Goal: Check status: Check status

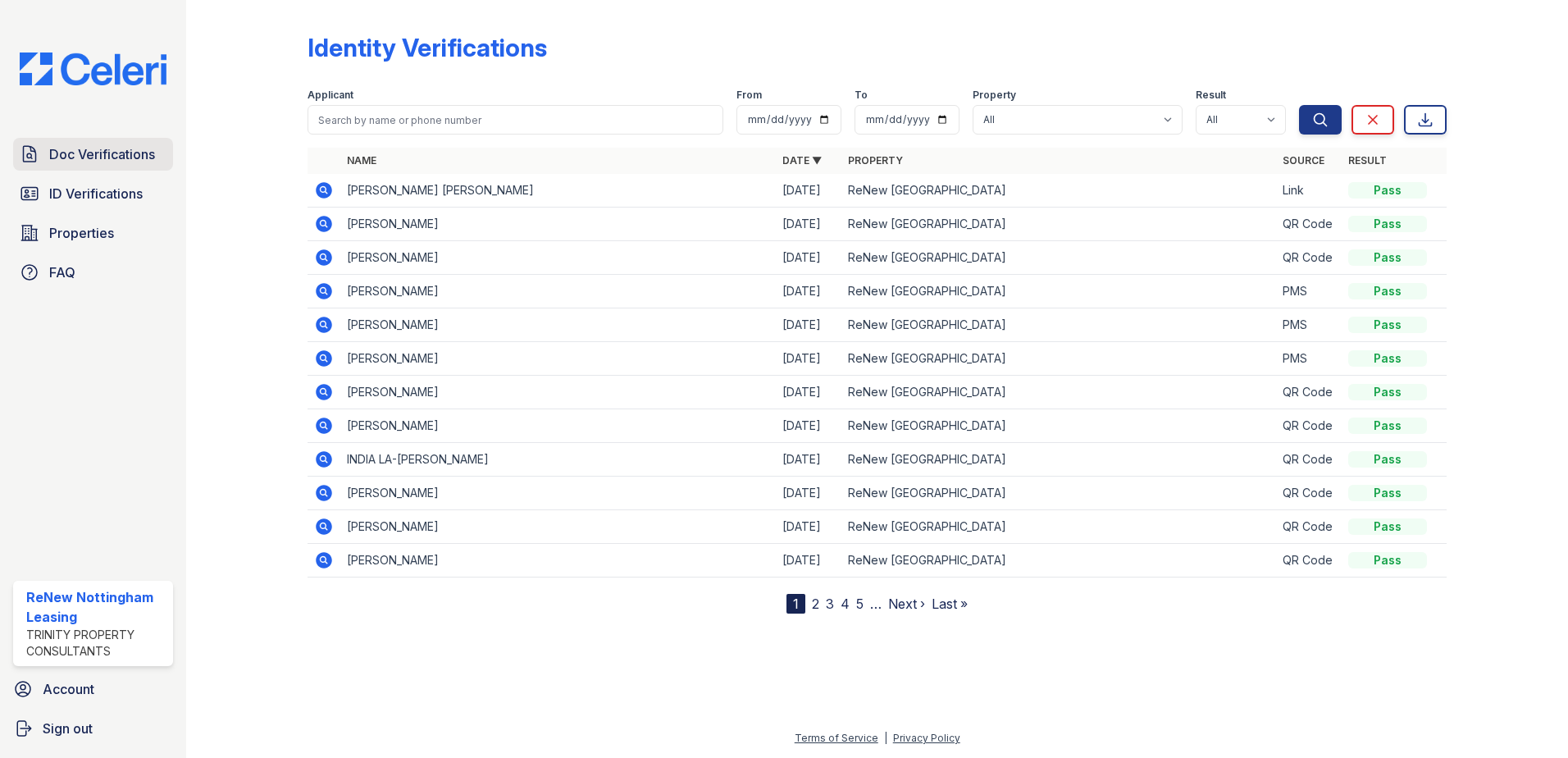
click at [64, 157] on span "Doc Verifications" at bounding box center [102, 154] width 106 height 19
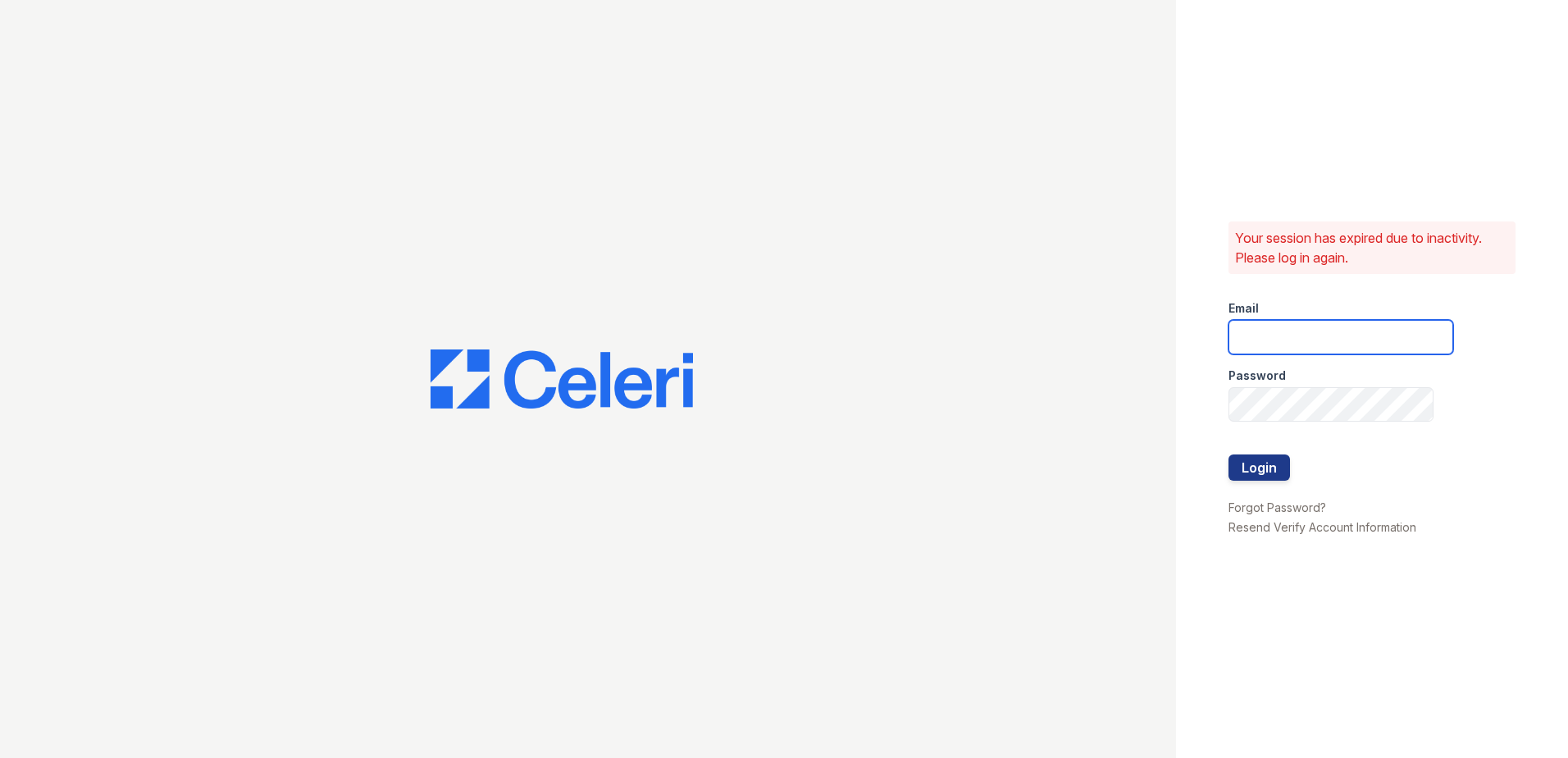
type input "renewnottingham@trinity-pm.com"
click at [1257, 465] on button "Login" at bounding box center [1260, 467] width 62 height 27
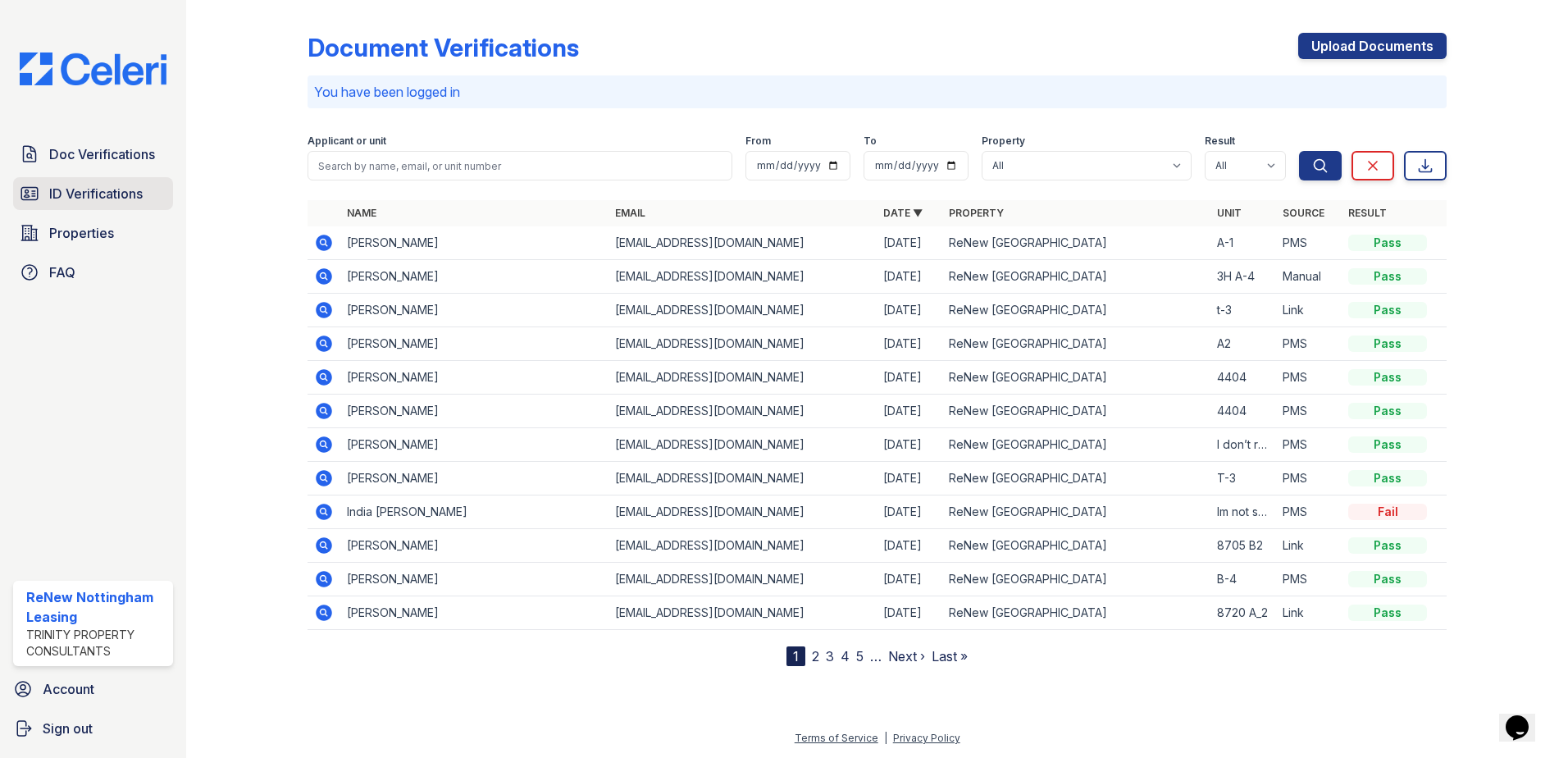
click at [82, 207] on link "ID Verifications" at bounding box center [93, 193] width 160 height 33
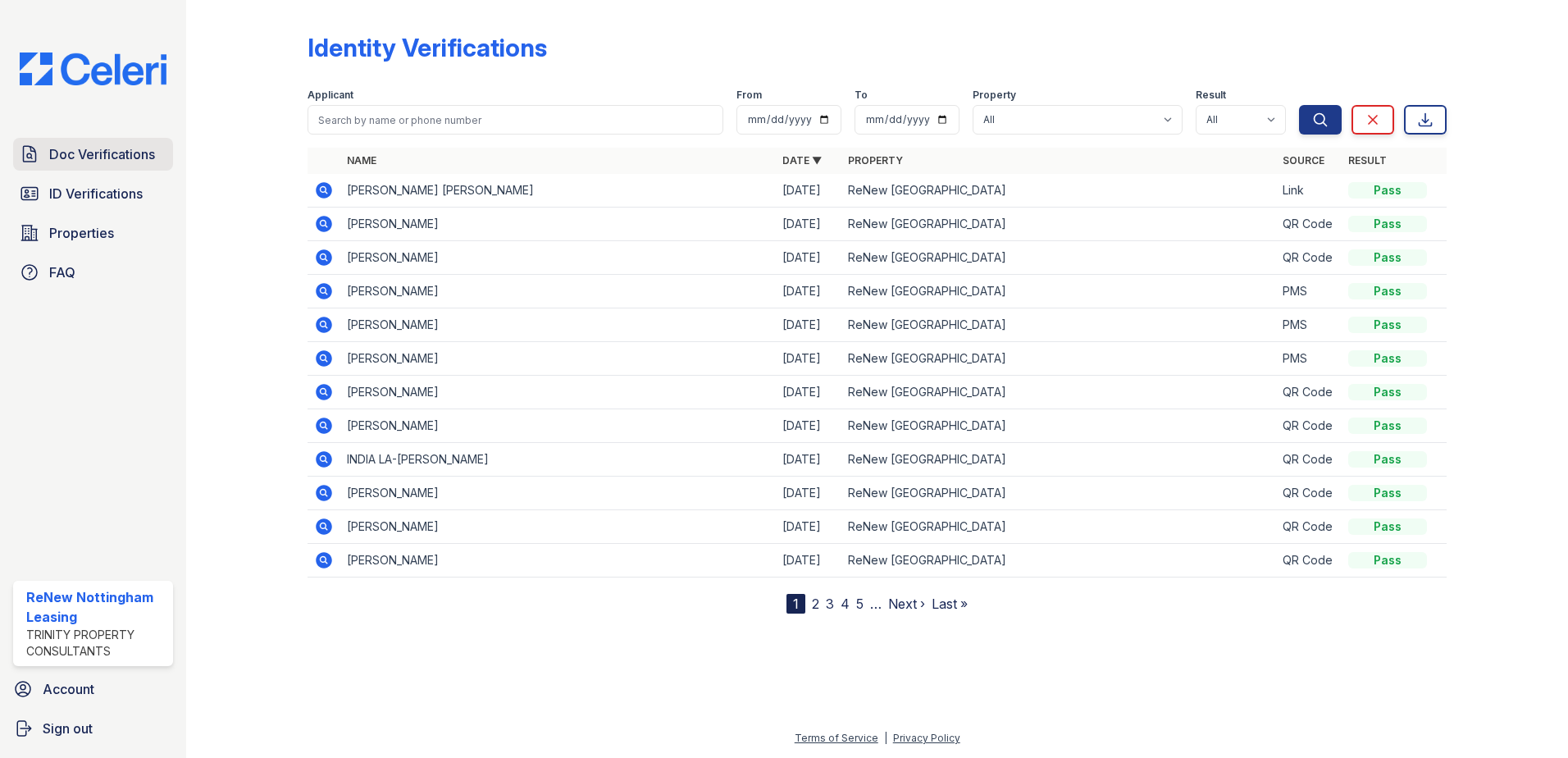
click at [102, 163] on span "Doc Verifications" at bounding box center [102, 154] width 106 height 19
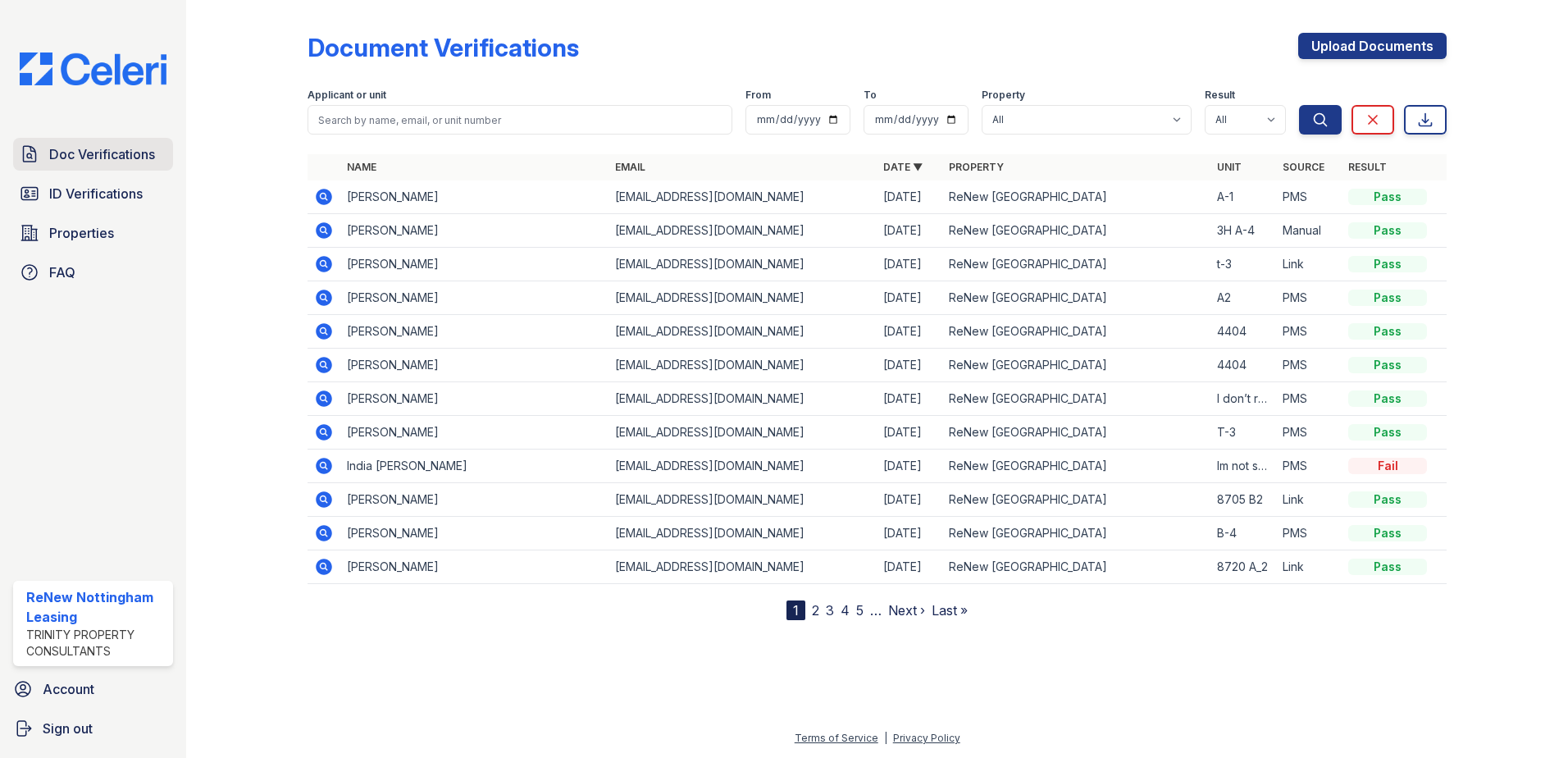
click at [127, 161] on span "Doc Verifications" at bounding box center [102, 154] width 106 height 19
click at [112, 187] on span "ID Verifications" at bounding box center [96, 193] width 94 height 19
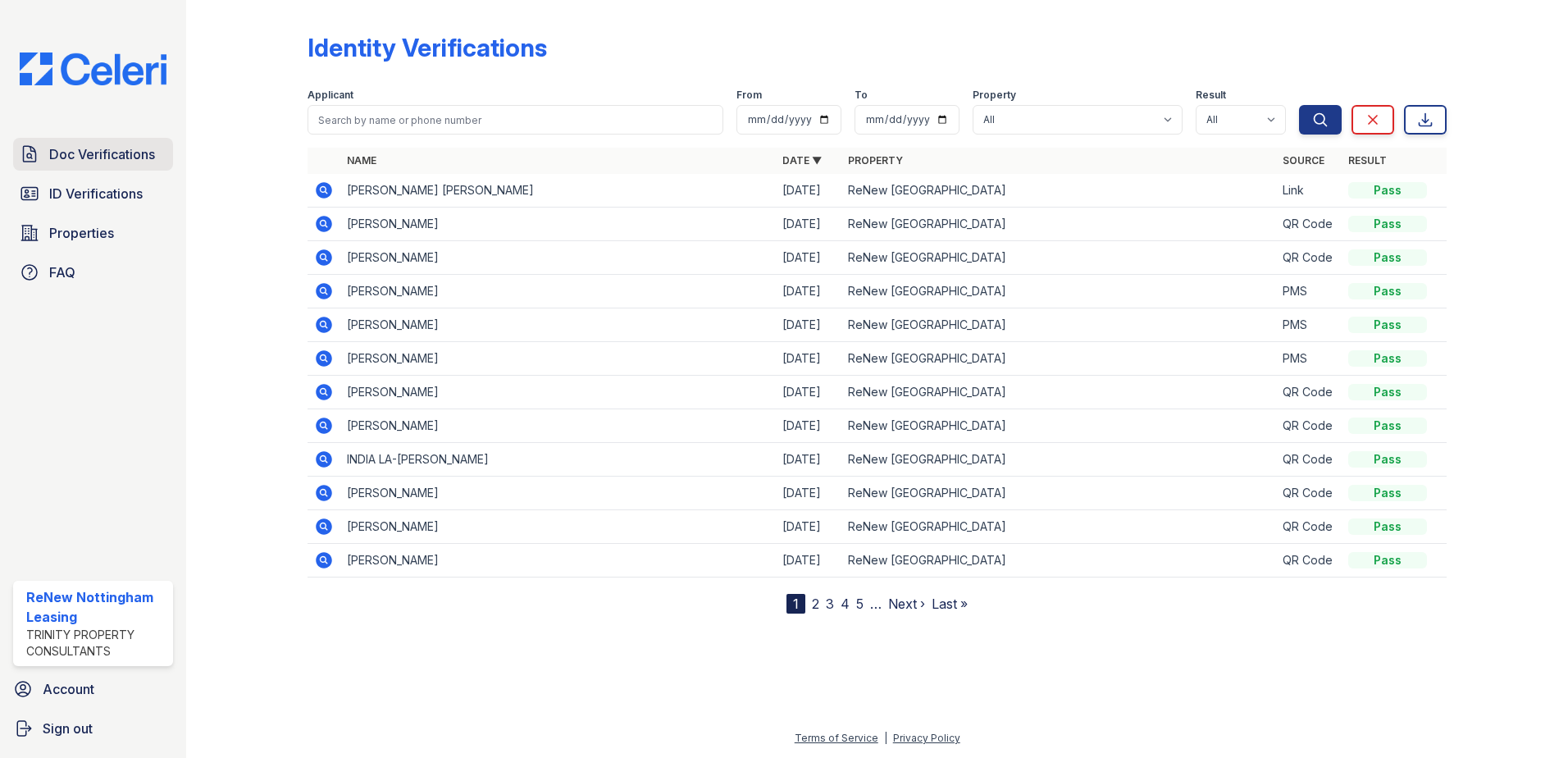
click at [104, 161] on span "Doc Verifications" at bounding box center [102, 154] width 106 height 19
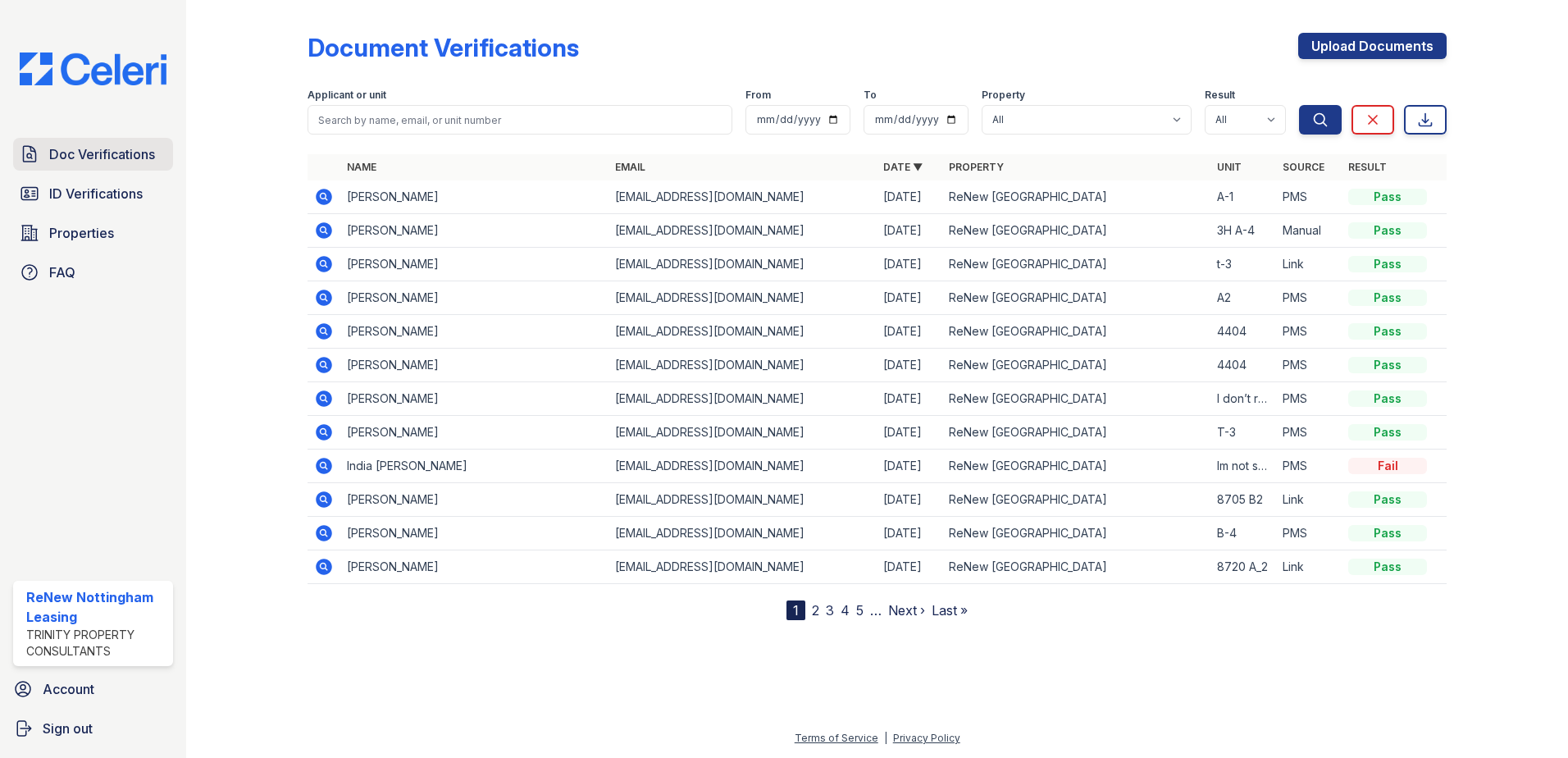
click at [100, 155] on span "Doc Verifications" at bounding box center [102, 154] width 106 height 19
click at [330, 405] on icon at bounding box center [324, 398] width 19 height 19
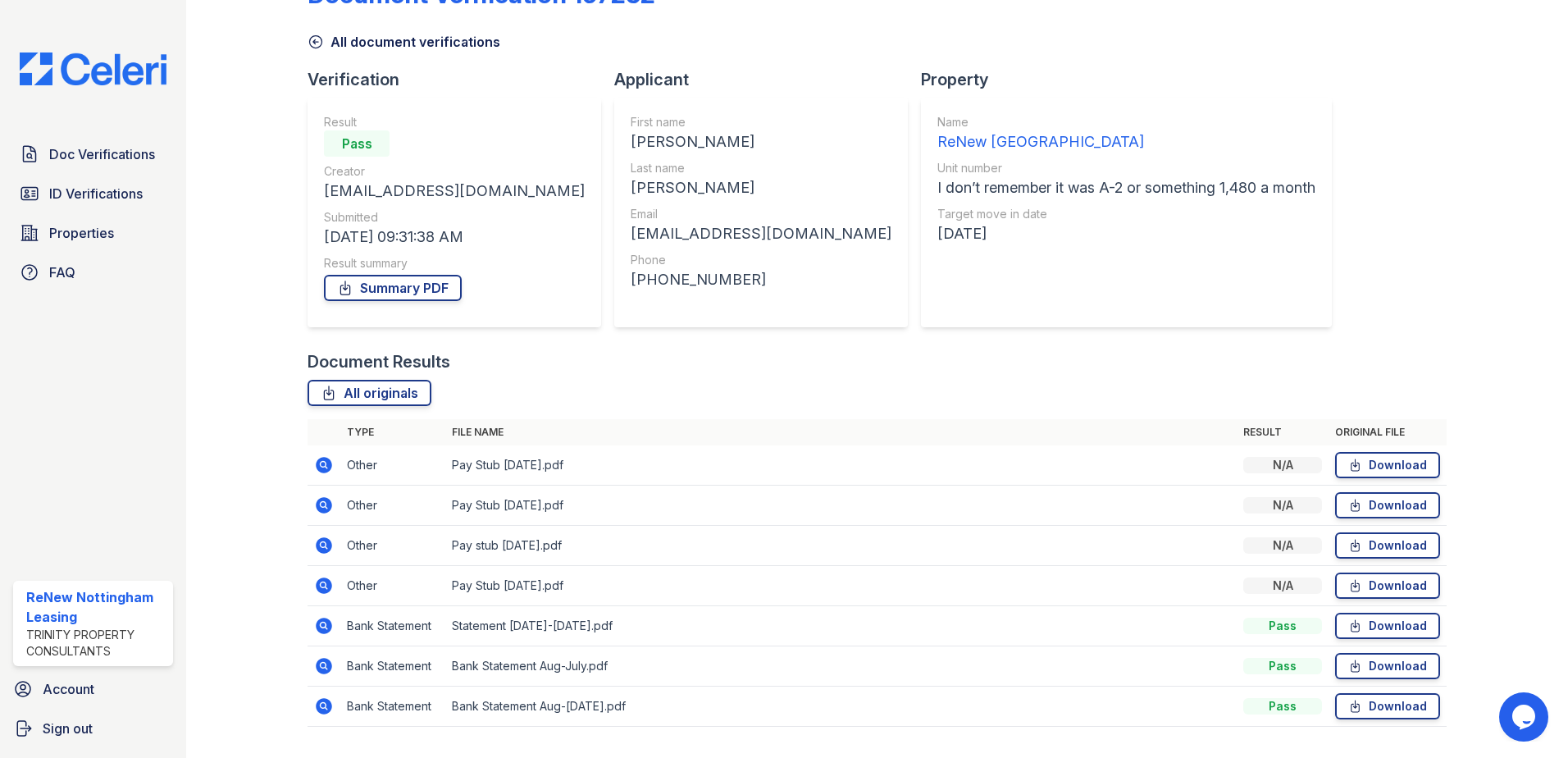
scroll to position [82, 0]
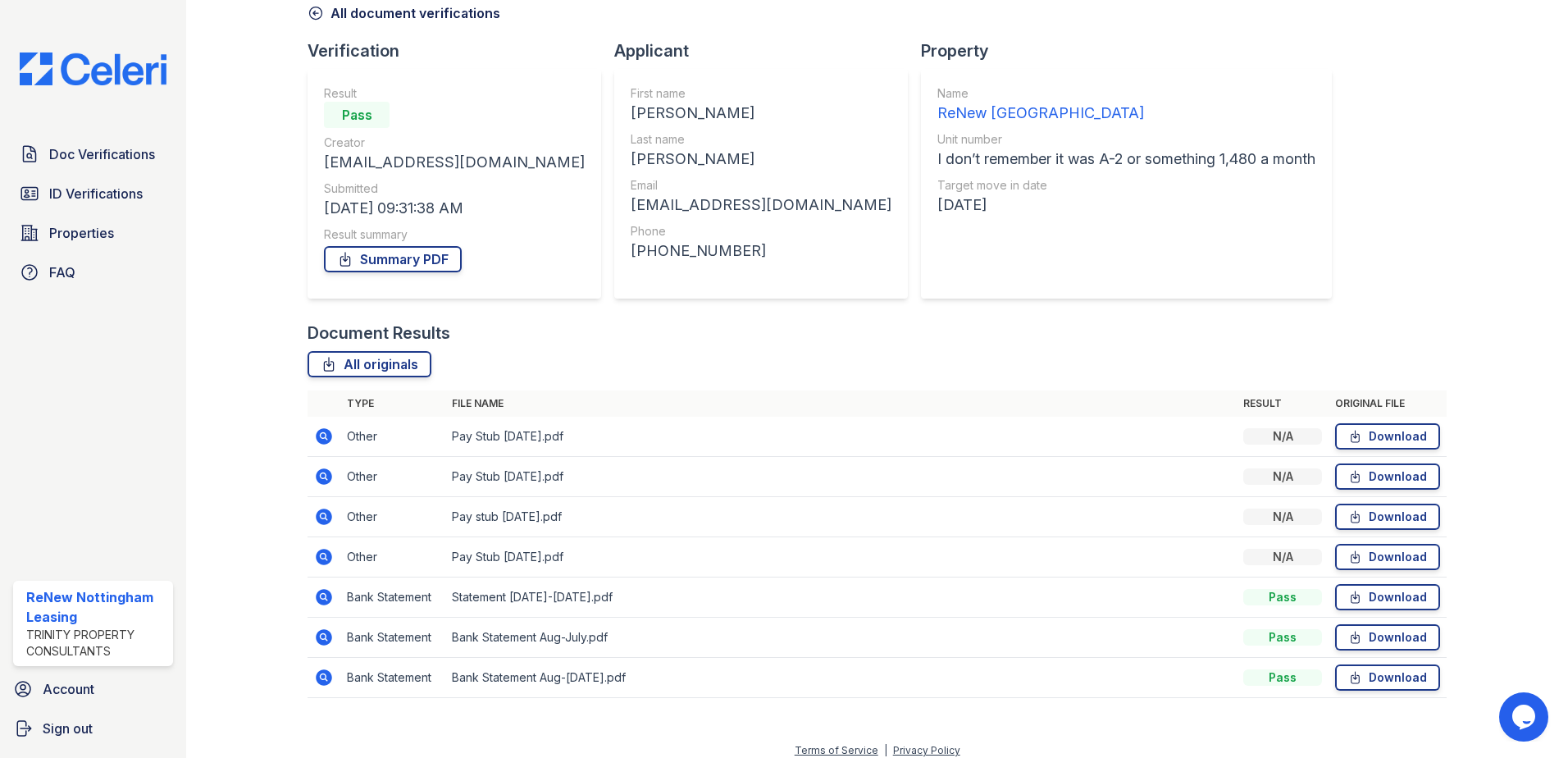
click at [328, 557] on icon at bounding box center [323, 557] width 17 height 17
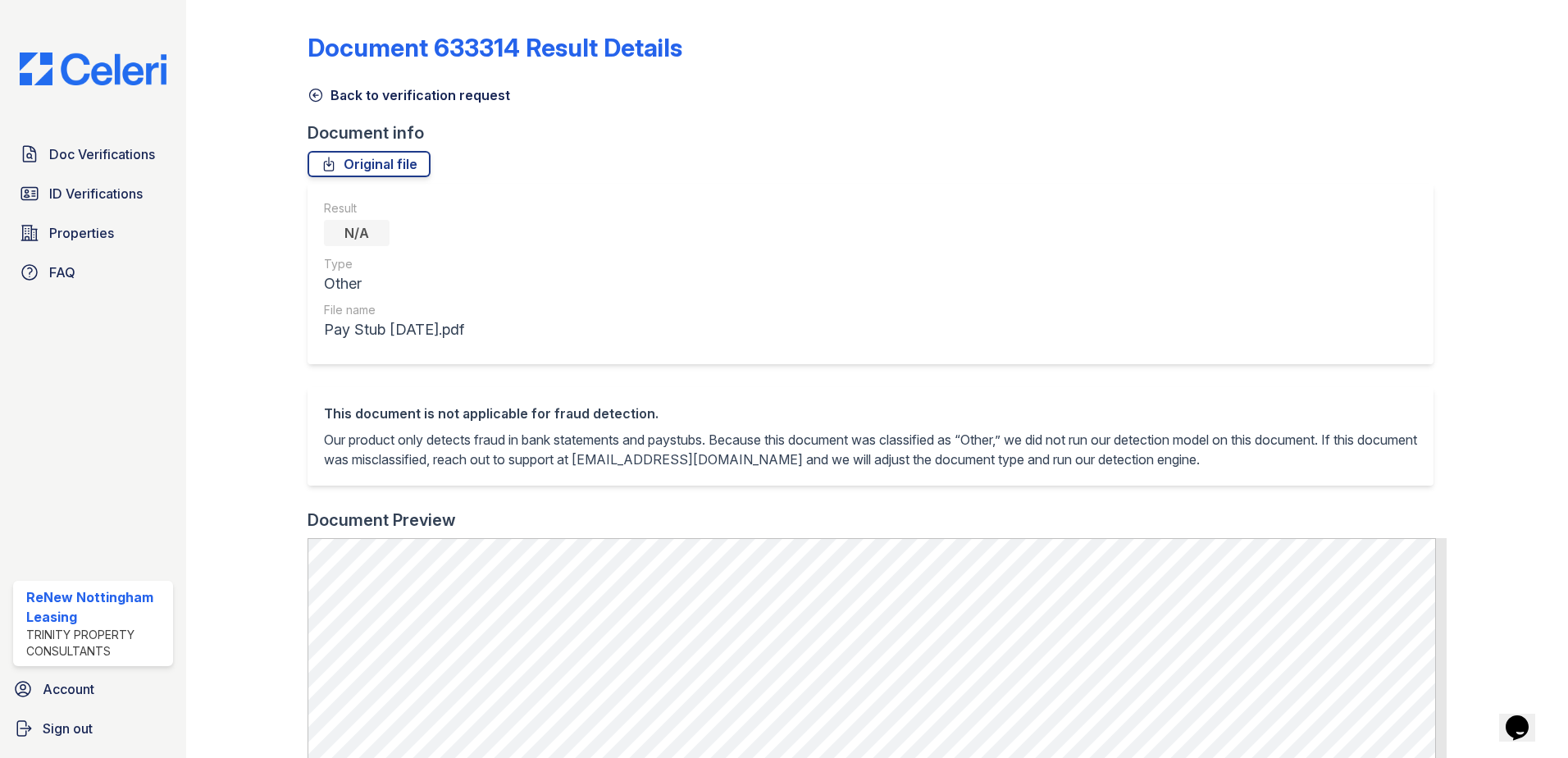
click at [317, 94] on icon at bounding box center [315, 95] width 17 height 17
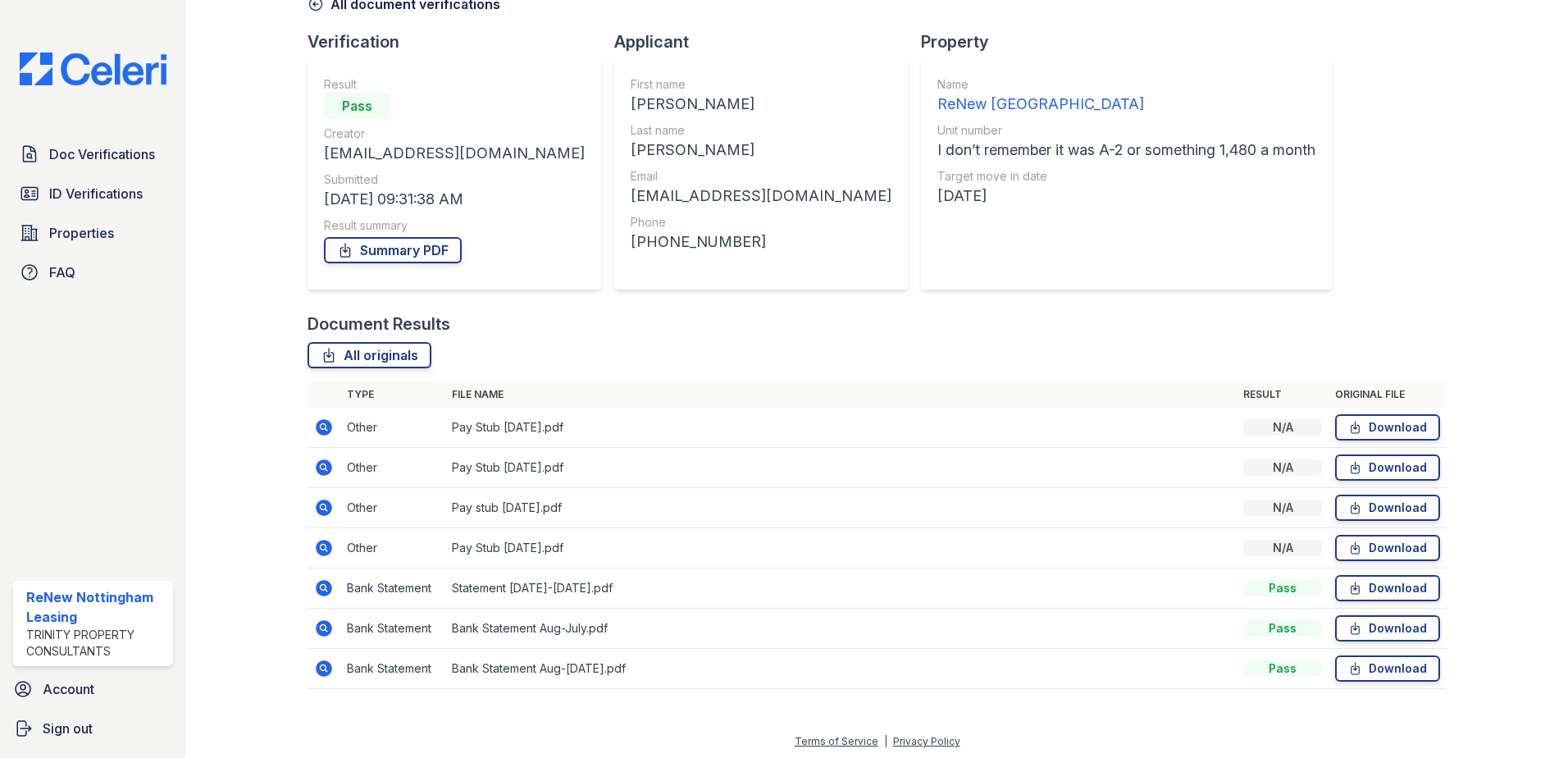
scroll to position [95, 0]
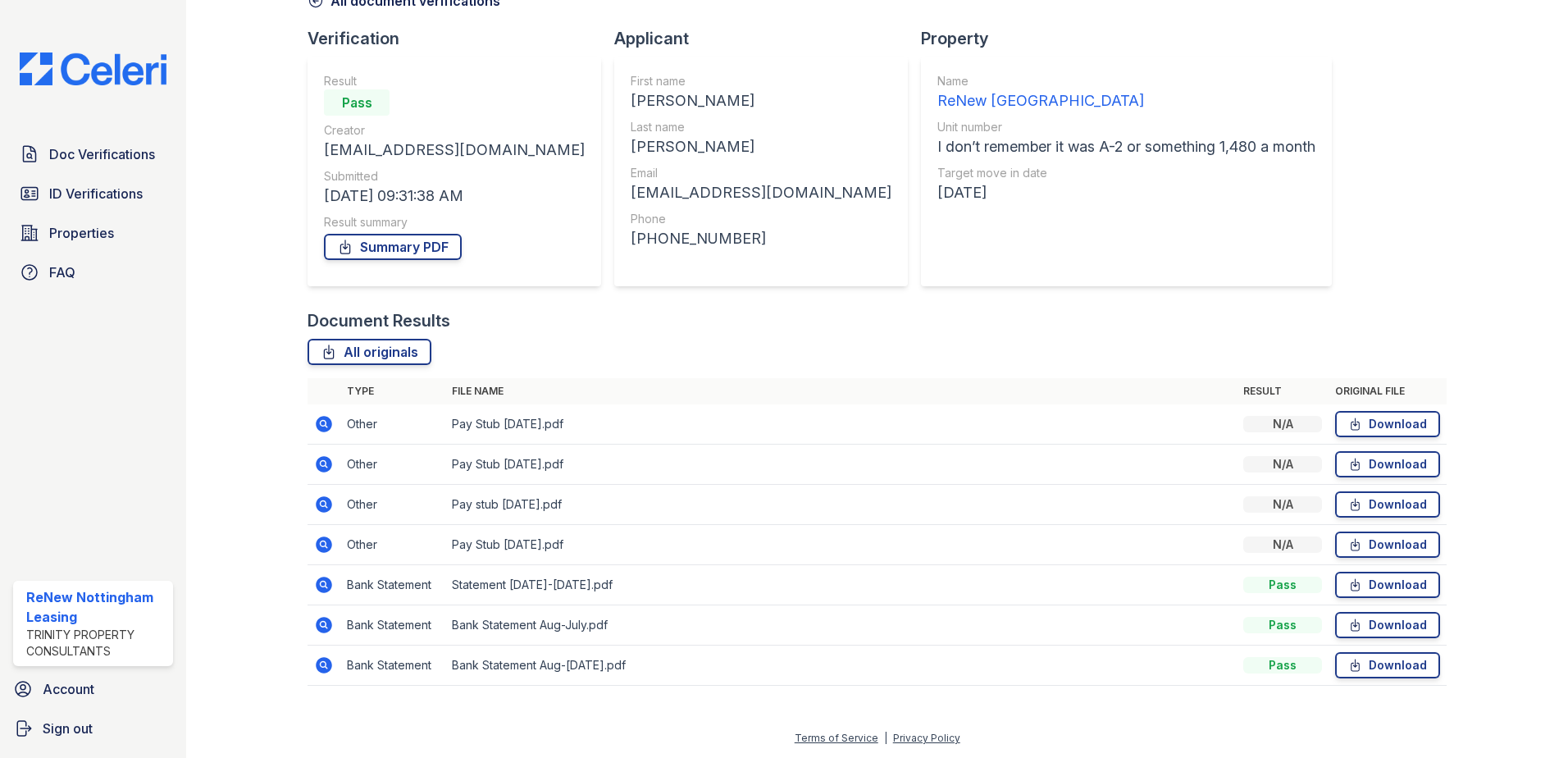
click at [322, 661] on icon at bounding box center [324, 665] width 19 height 19
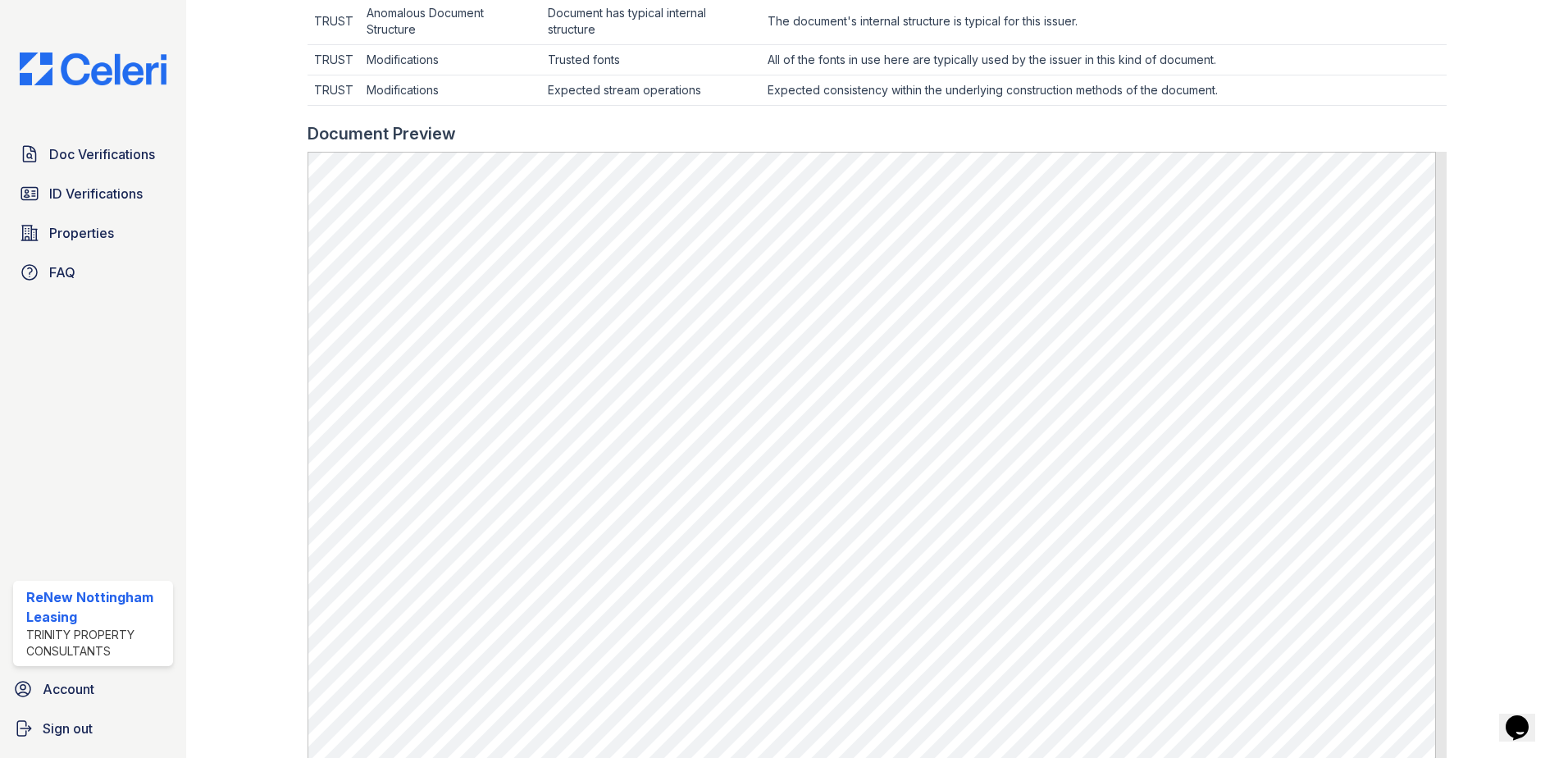
scroll to position [656, 0]
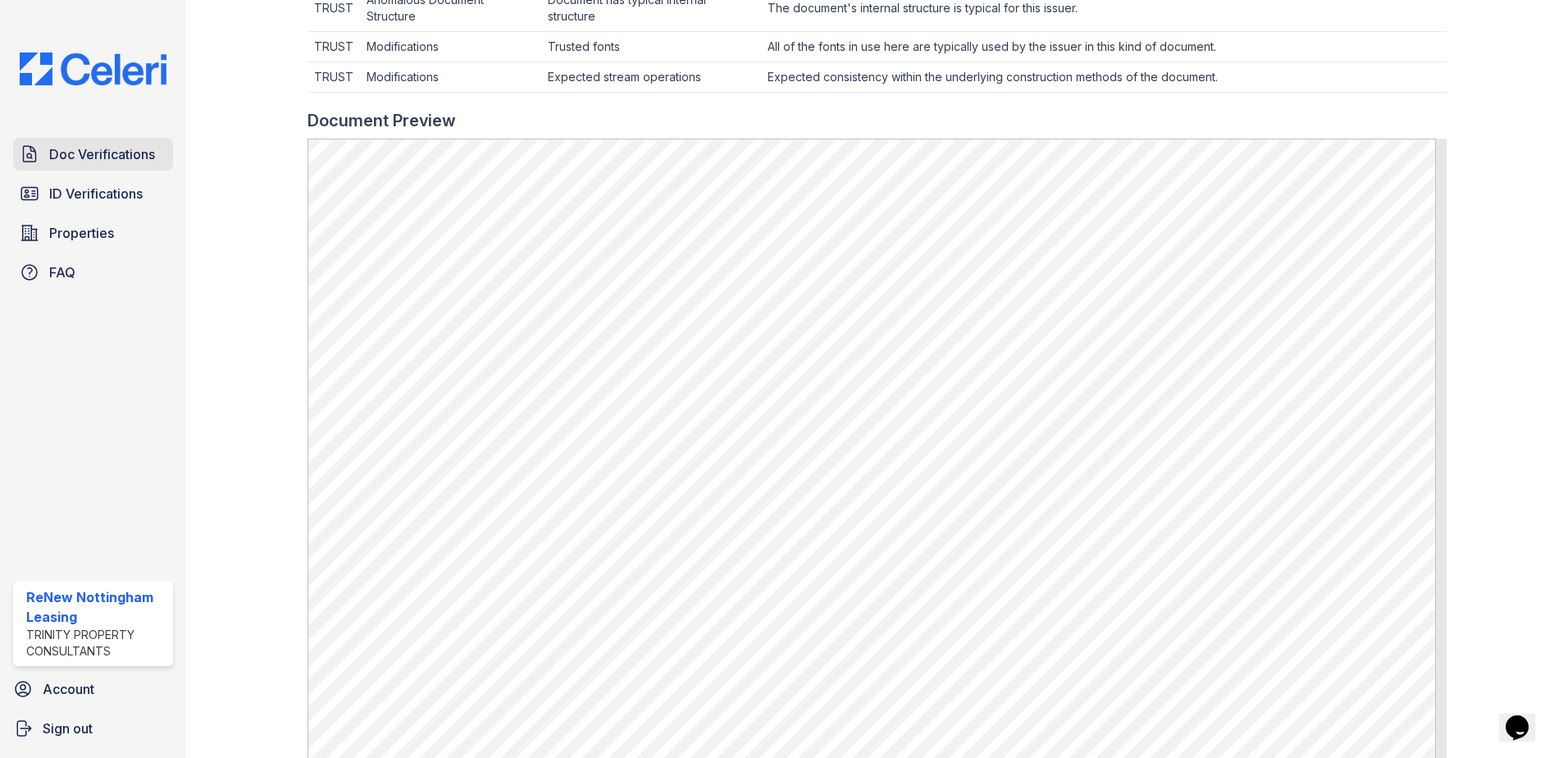
click at [79, 157] on span "Doc Verifications" at bounding box center [102, 154] width 106 height 19
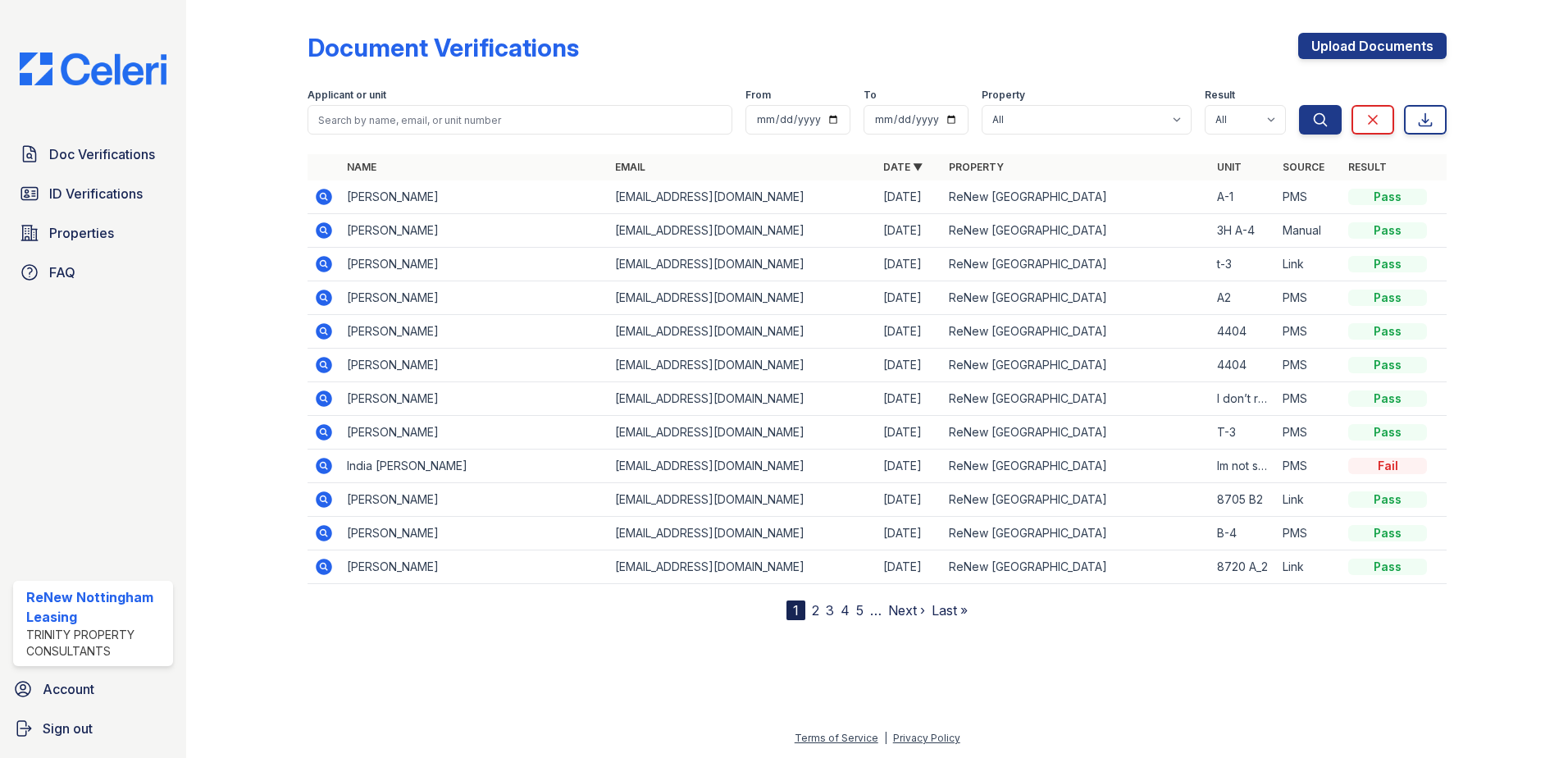
click at [316, 230] on icon at bounding box center [323, 231] width 17 height 17
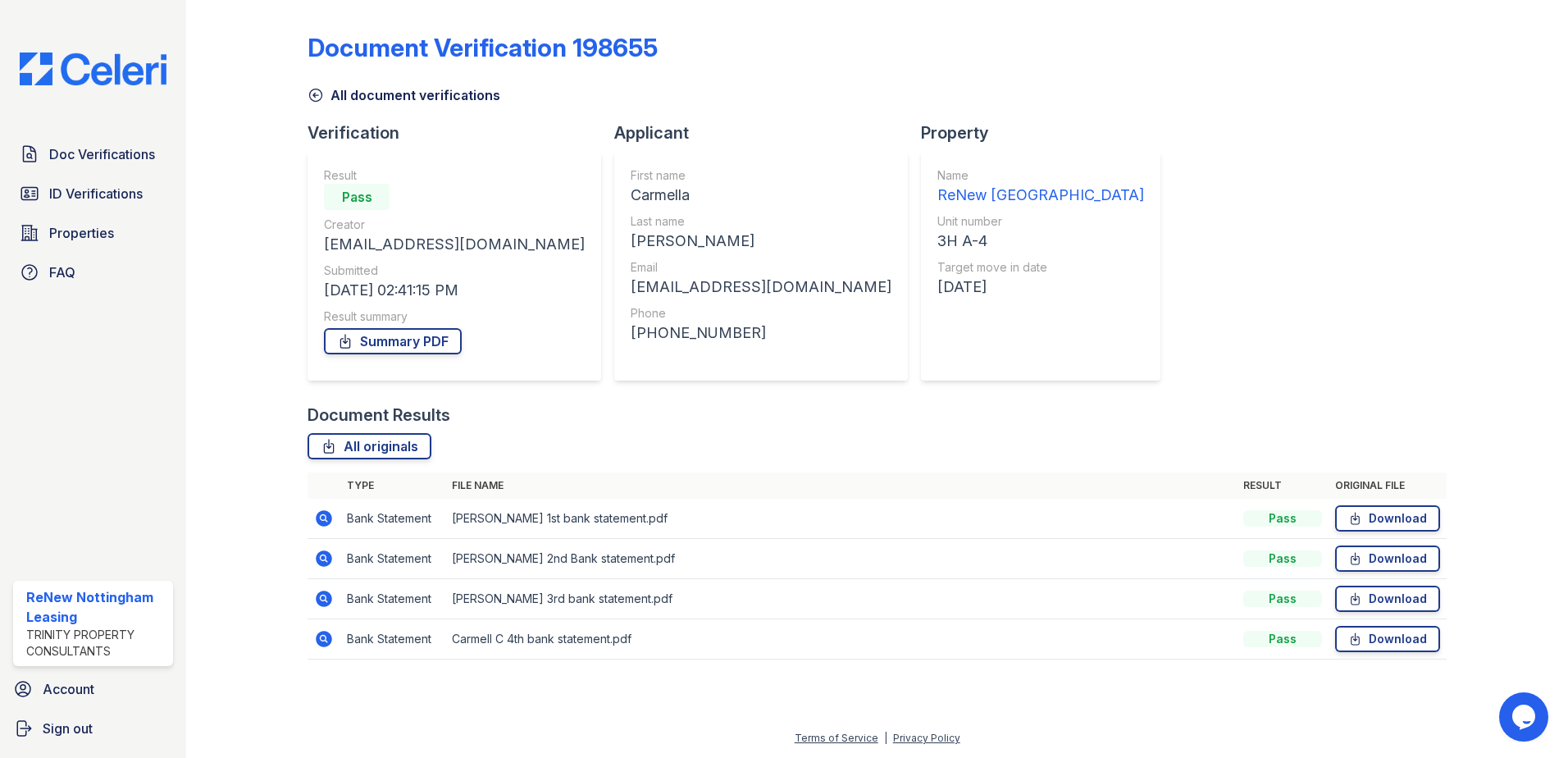
click at [329, 636] on icon at bounding box center [323, 639] width 17 height 17
